Goal: Information Seeking & Learning: Learn about a topic

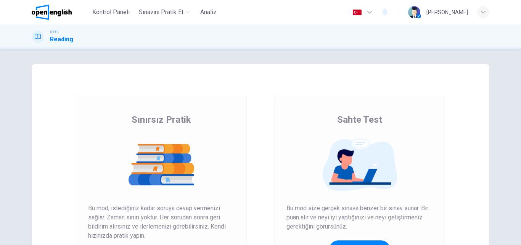
scroll to position [76, 0]
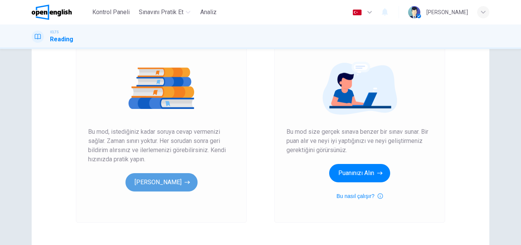
click at [171, 183] on button "[PERSON_NAME]" at bounding box center [161, 182] width 72 height 18
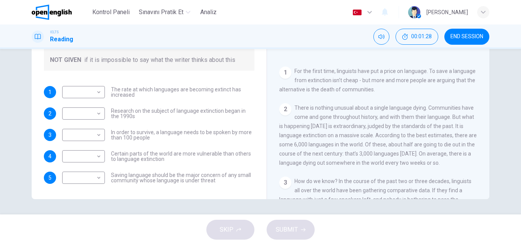
scroll to position [48, 0]
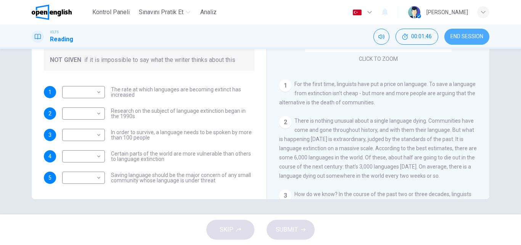
click at [465, 36] on span "END SESSION" at bounding box center [466, 37] width 33 height 6
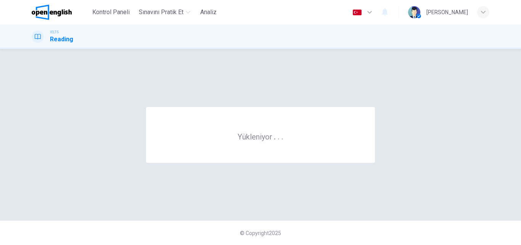
scroll to position [0, 0]
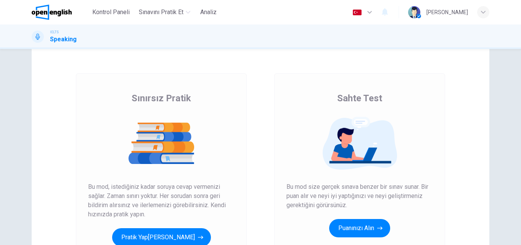
scroll to position [38, 0]
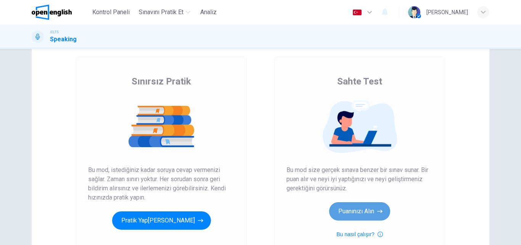
click at [362, 209] on button "Puanınızı Alın" at bounding box center [359, 211] width 61 height 18
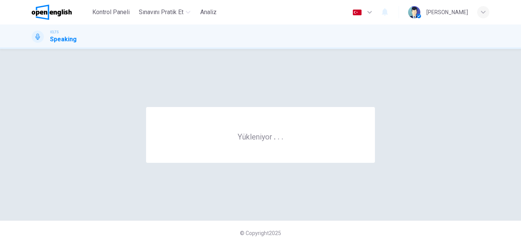
scroll to position [0, 0]
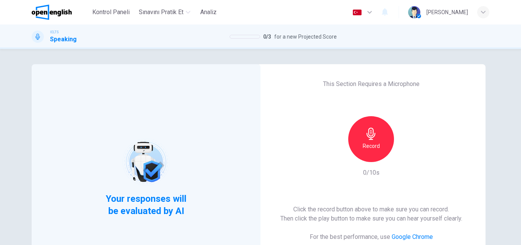
click at [368, 129] on icon "button" at bounding box center [371, 133] width 12 height 12
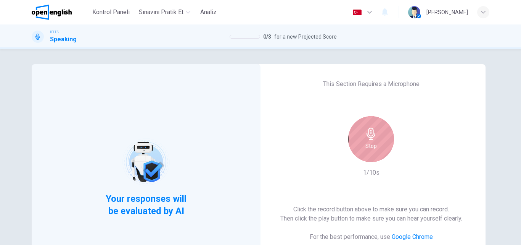
click at [368, 129] on icon "button" at bounding box center [371, 133] width 12 height 12
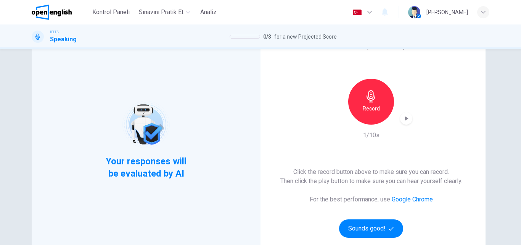
scroll to position [76, 0]
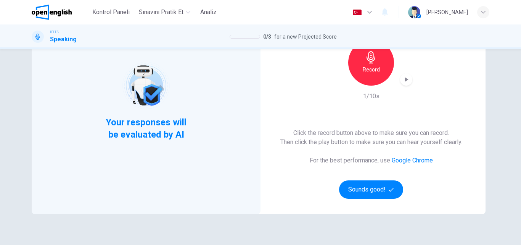
click at [378, 69] on div "Record" at bounding box center [371, 63] width 46 height 46
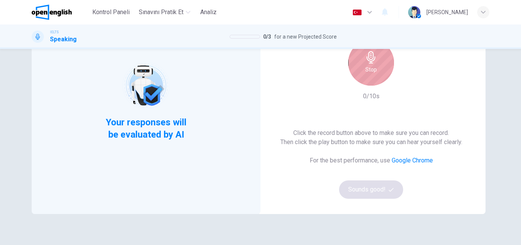
click at [378, 69] on div "Stop" at bounding box center [371, 63] width 46 height 46
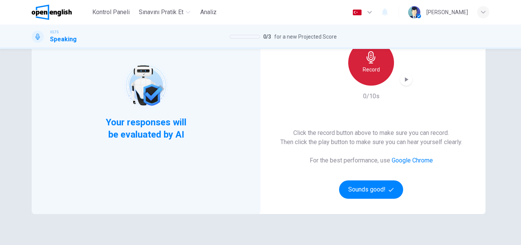
click at [376, 69] on h6 "Record" at bounding box center [371, 69] width 17 height 9
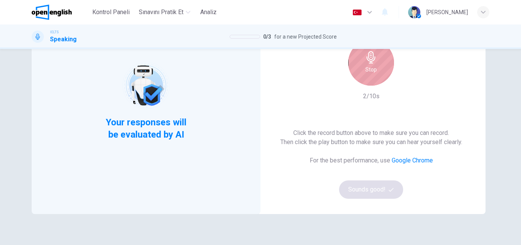
click at [376, 69] on div "Stop" at bounding box center [371, 63] width 46 height 46
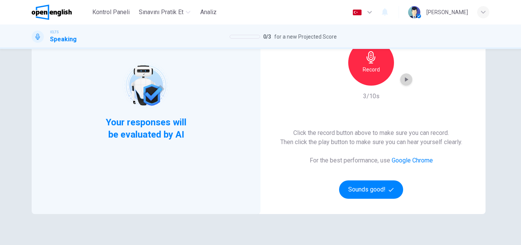
click at [406, 80] on icon "button" at bounding box center [406, 79] width 3 height 5
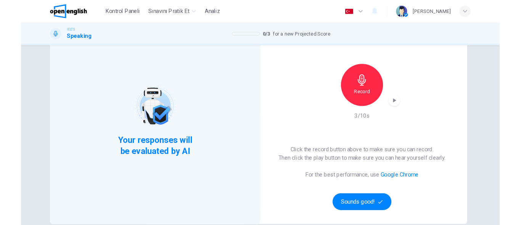
scroll to position [38, 0]
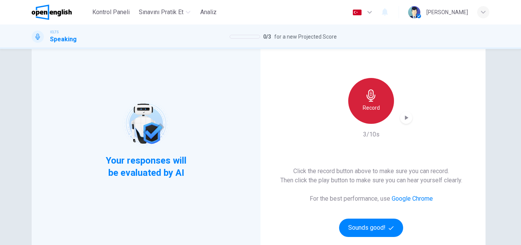
click at [365, 109] on h6 "Record" at bounding box center [371, 107] width 17 height 9
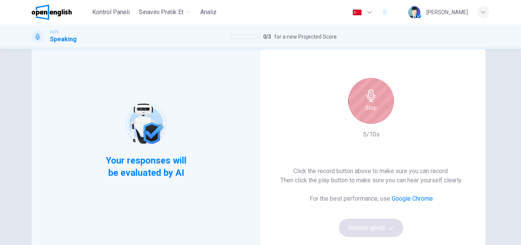
click at [365, 109] on h6 "Stop" at bounding box center [370, 107] width 11 height 9
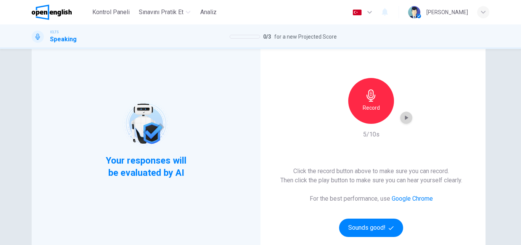
click at [405, 117] on icon "button" at bounding box center [406, 117] width 3 height 5
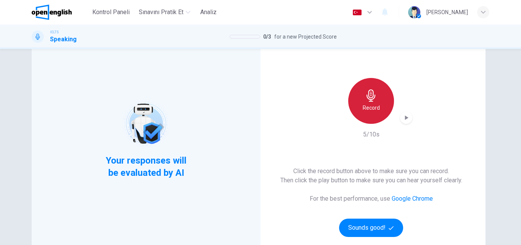
click at [363, 105] on h6 "Record" at bounding box center [371, 107] width 17 height 9
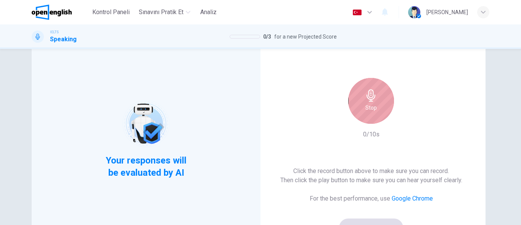
click at [366, 93] on icon "button" at bounding box center [371, 95] width 12 height 12
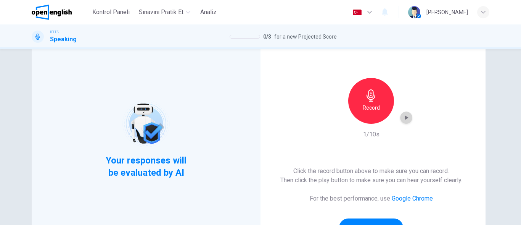
click at [405, 116] on icon "button" at bounding box center [406, 117] width 3 height 5
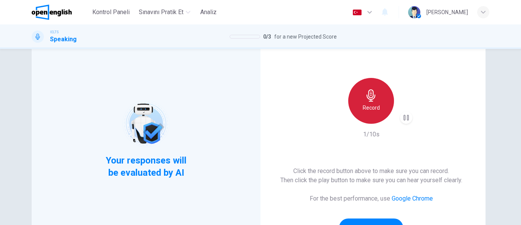
click at [379, 105] on div "Record" at bounding box center [371, 101] width 46 height 46
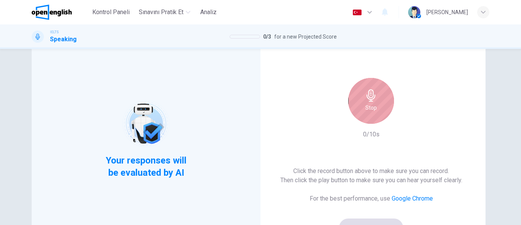
click at [379, 105] on div "Stop" at bounding box center [371, 101] width 46 height 46
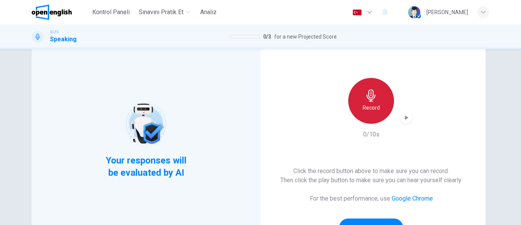
click at [379, 105] on div "Record" at bounding box center [371, 101] width 46 height 46
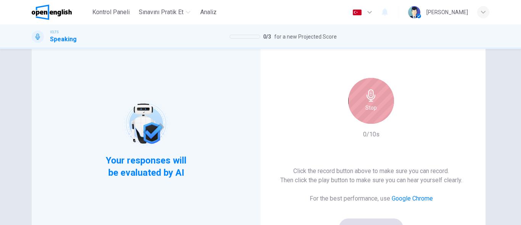
click at [379, 105] on div "Stop" at bounding box center [371, 101] width 46 height 46
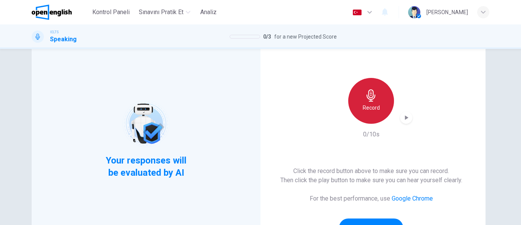
click at [379, 105] on div "Record" at bounding box center [371, 101] width 46 height 46
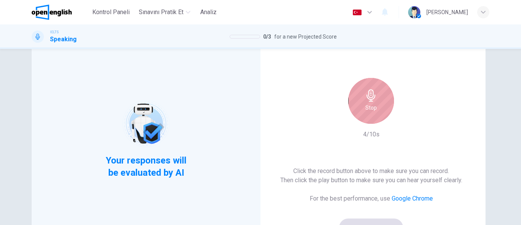
click at [379, 105] on div "Stop" at bounding box center [371, 101] width 46 height 46
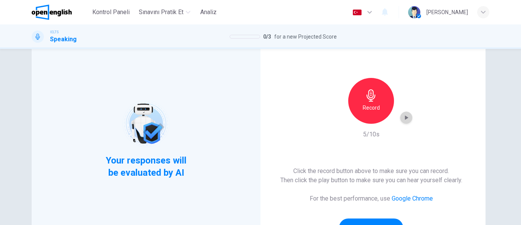
click at [402, 117] on icon "button" at bounding box center [406, 118] width 8 height 8
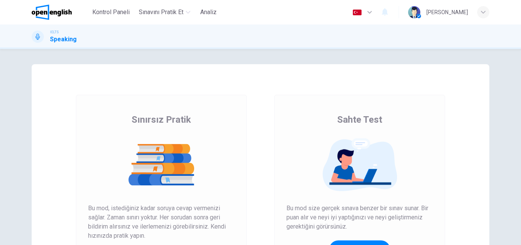
scroll to position [38, 0]
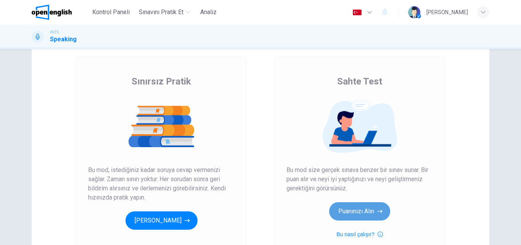
click at [347, 210] on button "Puanınızı Alın" at bounding box center [359, 211] width 61 height 18
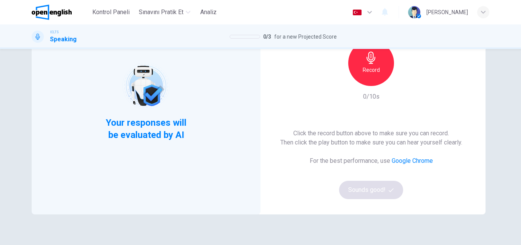
scroll to position [76, 0]
click at [362, 64] on div "Record" at bounding box center [371, 63] width 46 height 46
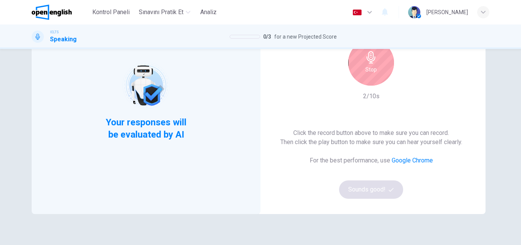
click at [362, 64] on div "Stop" at bounding box center [371, 63] width 46 height 46
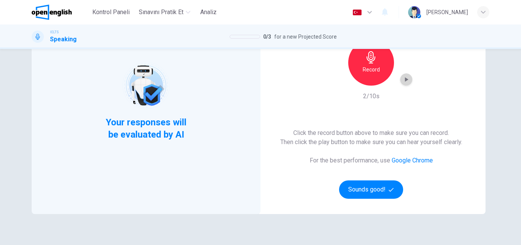
click at [405, 79] on icon "button" at bounding box center [406, 79] width 3 height 5
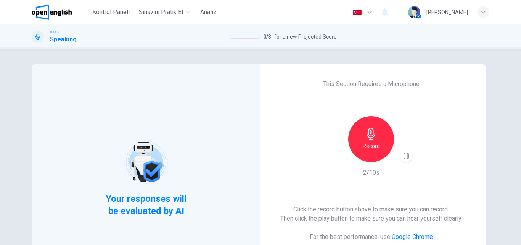
scroll to position [38, 0]
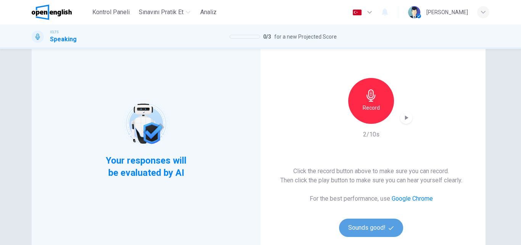
click at [365, 227] on button "Sounds good!" at bounding box center [371, 227] width 64 height 18
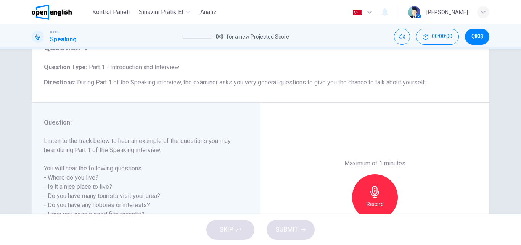
scroll to position [114, 0]
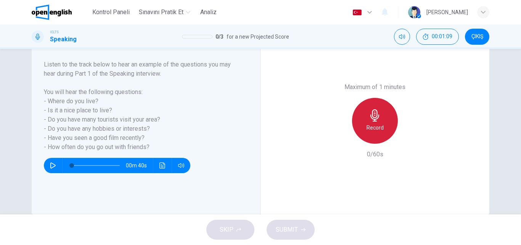
click at [369, 116] on icon "button" at bounding box center [375, 115] width 12 height 12
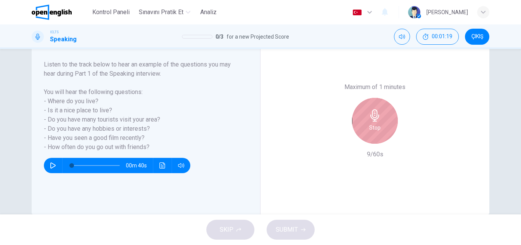
click at [369, 116] on icon "button" at bounding box center [375, 115] width 12 height 12
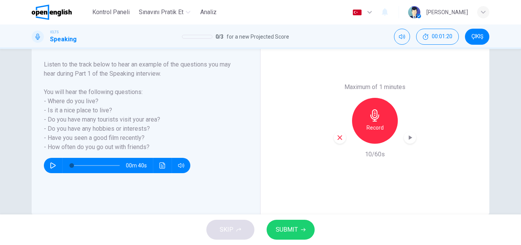
click at [339, 138] on icon "button" at bounding box center [340, 137] width 5 height 5
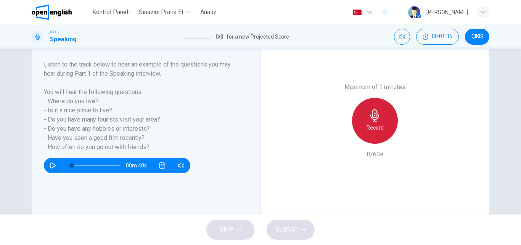
click at [376, 116] on icon "button" at bounding box center [374, 115] width 9 height 12
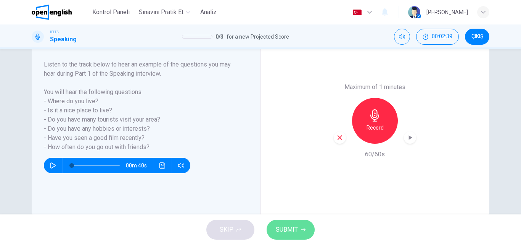
click at [302, 231] on icon "button" at bounding box center [303, 229] width 5 height 5
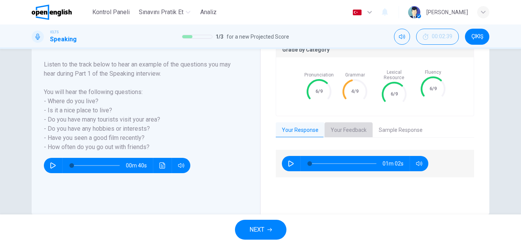
click at [355, 127] on button "Your Feedback" at bounding box center [349, 130] width 48 height 16
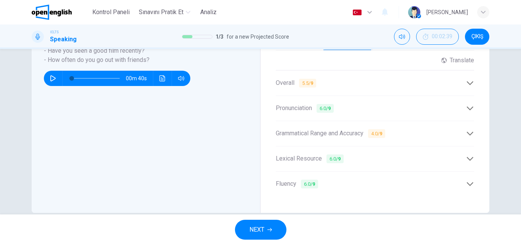
scroll to position [210, 0]
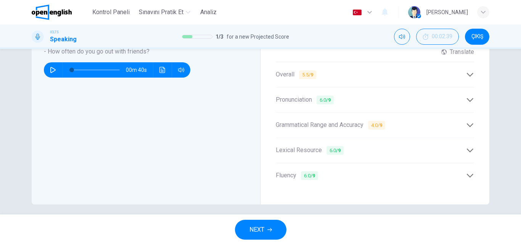
click at [368, 121] on span "Grammatical Range and Accuracy 4.0 / 9" at bounding box center [330, 125] width 109 height 10
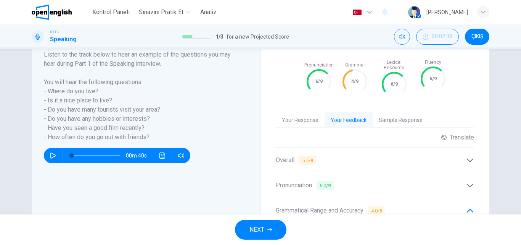
scroll to position [134, 0]
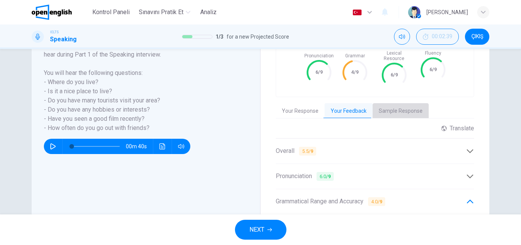
click at [406, 103] on button "Sample Response" at bounding box center [401, 111] width 56 height 16
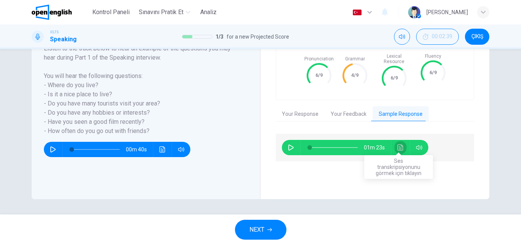
click at [397, 144] on icon "Ses transkripsiyonunu görmek için tıklayın" at bounding box center [400, 147] width 6 height 6
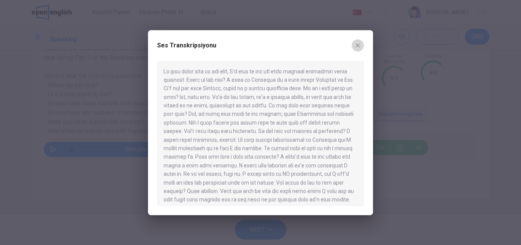
click at [358, 43] on icon "button" at bounding box center [358, 45] width 6 height 6
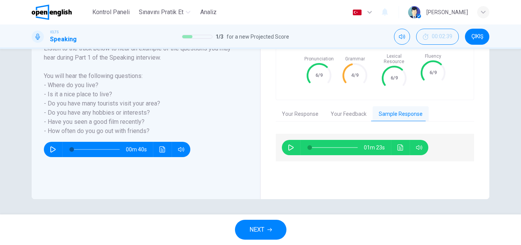
click at [259, 228] on span "NEXT" at bounding box center [256, 229] width 15 height 11
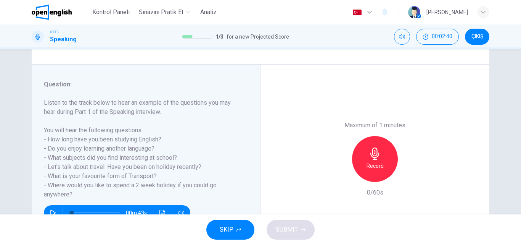
scroll to position [114, 0]
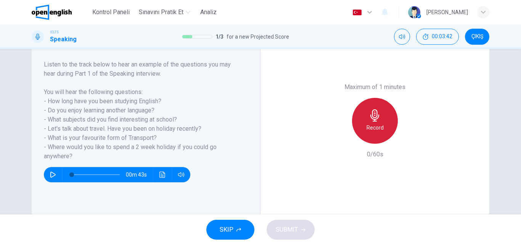
click at [386, 125] on div "Record" at bounding box center [375, 121] width 46 height 46
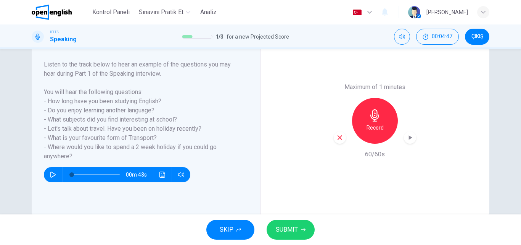
click at [292, 232] on span "SUBMIT" at bounding box center [287, 229] width 22 height 11
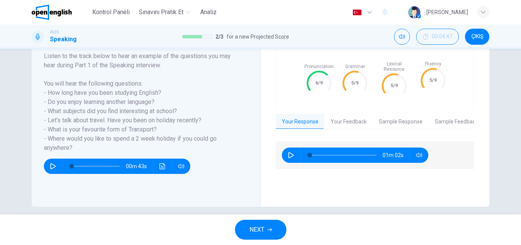
scroll to position [130, 0]
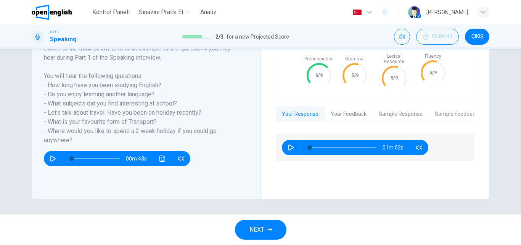
click at [335, 112] on button "Your Feedback" at bounding box center [349, 114] width 48 height 16
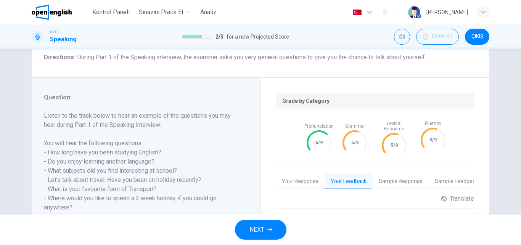
scroll to position [95, 0]
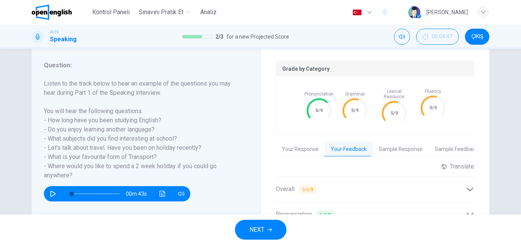
click at [408, 143] on button "Sample Response" at bounding box center [401, 149] width 56 height 16
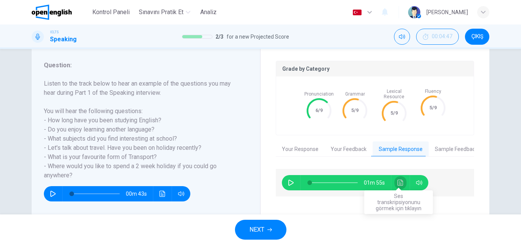
click at [397, 179] on icon "Ses transkripsiyonunu görmek için tıklayın" at bounding box center [400, 182] width 6 height 6
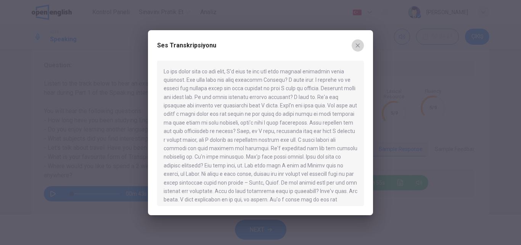
click at [356, 45] on icon "button" at bounding box center [358, 45] width 6 height 6
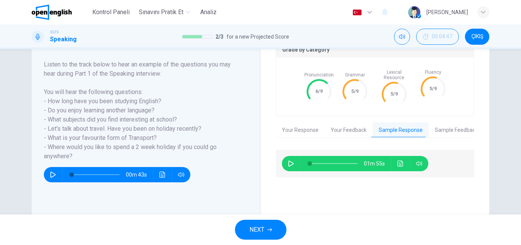
scroll to position [130, 0]
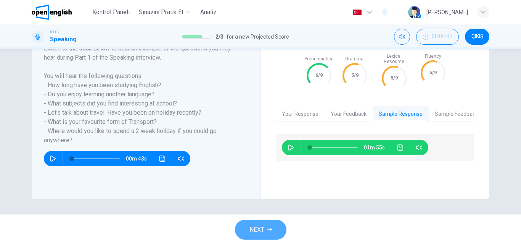
click at [267, 232] on button "NEXT" at bounding box center [260, 229] width 51 height 20
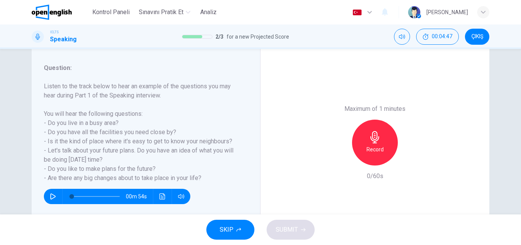
scroll to position [114, 0]
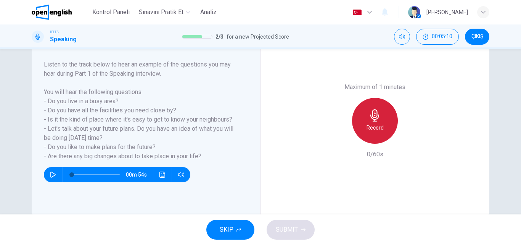
click at [376, 122] on div "Record" at bounding box center [375, 121] width 46 height 46
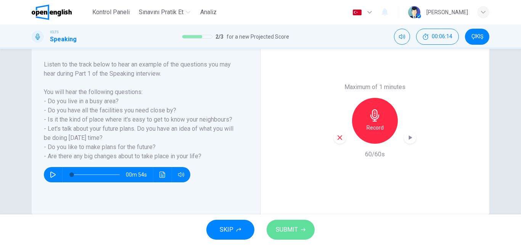
click at [296, 232] on span "SUBMIT" at bounding box center [287, 229] width 22 height 11
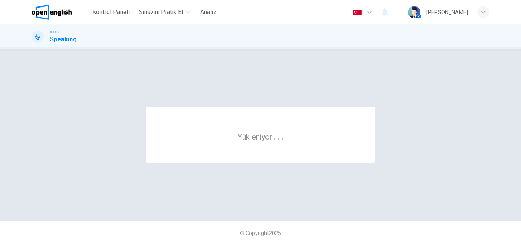
scroll to position [0, 0]
